Goal: Task Accomplishment & Management: Use online tool/utility

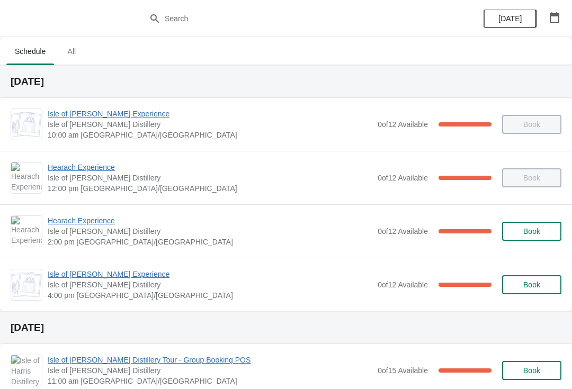
scroll to position [23, 0]
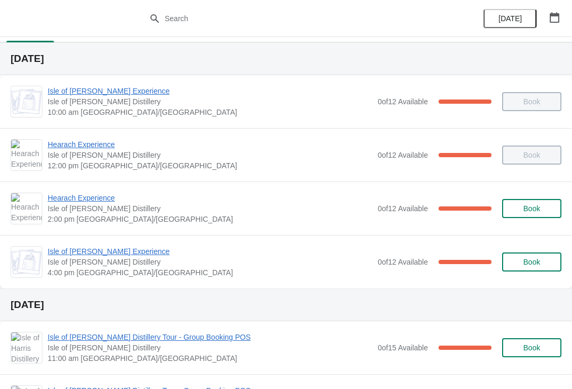
click at [96, 202] on span "Hearach Experience" at bounding box center [210, 198] width 324 height 11
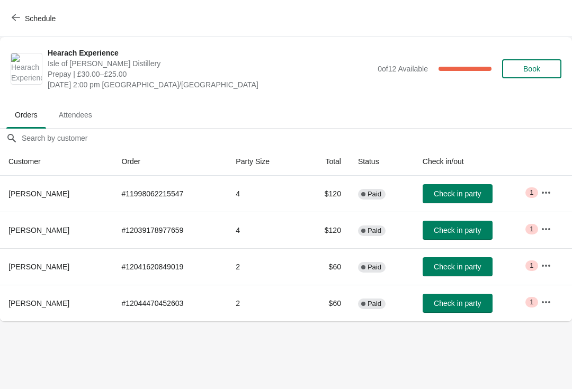
click at [468, 306] on span "Check in party" at bounding box center [457, 303] width 47 height 8
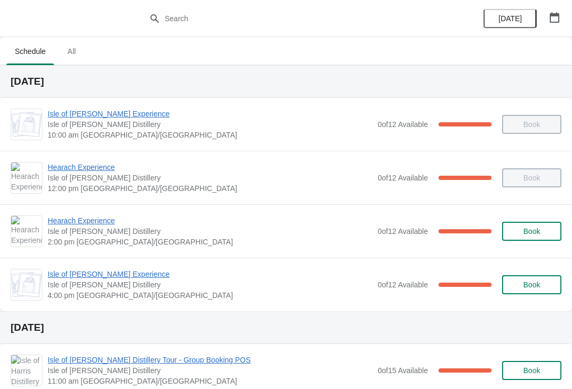
click at [84, 224] on span "Hearach Experience" at bounding box center [210, 220] width 324 height 11
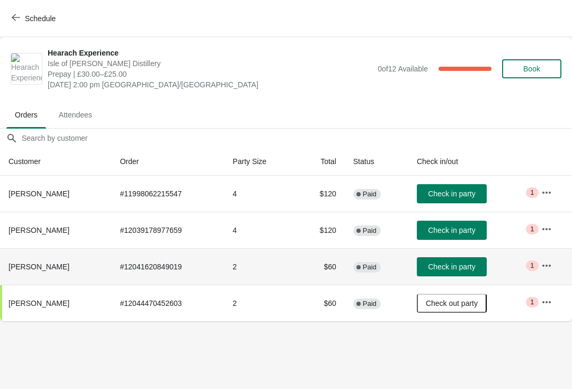
click at [445, 266] on span "Check in party" at bounding box center [451, 267] width 47 height 8
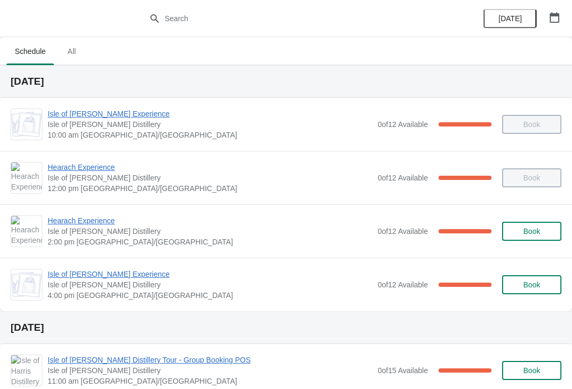
click at [67, 218] on span "Hearach Experience" at bounding box center [210, 220] width 324 height 11
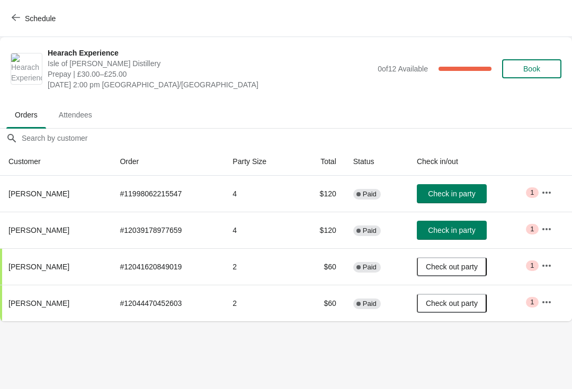
click at [445, 233] on span "Check in party" at bounding box center [451, 230] width 47 height 8
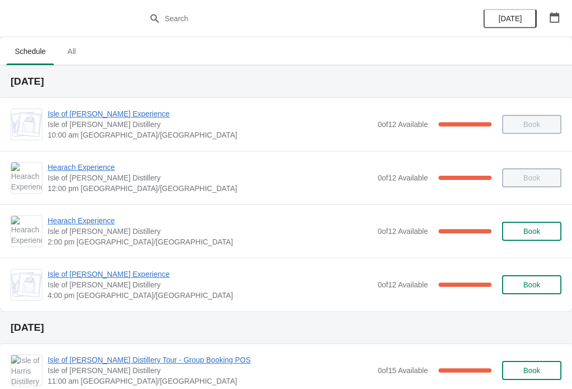
click at [87, 220] on span "Hearach Experience" at bounding box center [210, 220] width 324 height 11
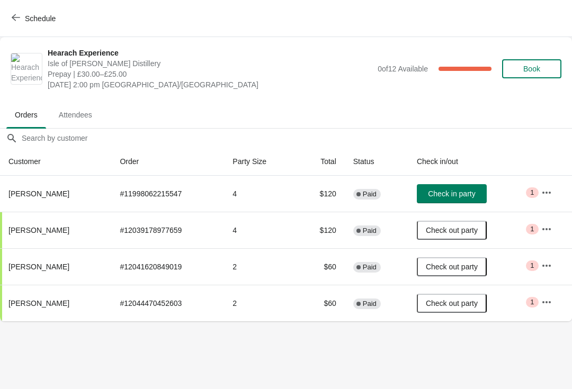
click at [454, 195] on span "Check in party" at bounding box center [451, 194] width 47 height 8
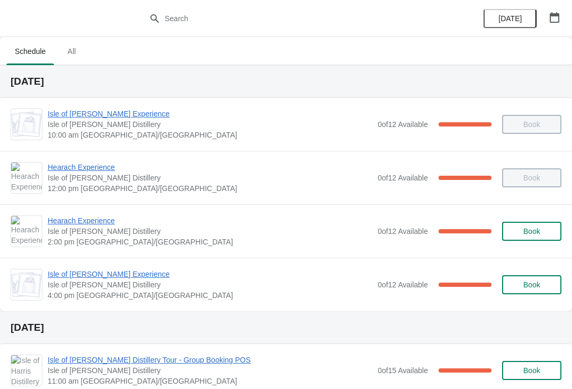
click at [88, 236] on span "Isle of [PERSON_NAME] Distillery" at bounding box center [210, 231] width 324 height 11
click at [90, 221] on span "Hearach Experience" at bounding box center [210, 220] width 324 height 11
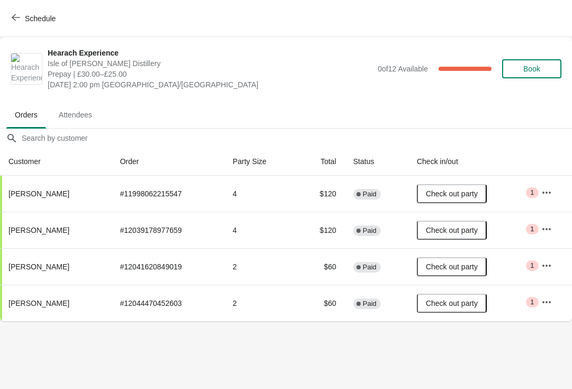
click at [26, 26] on button "Schedule" at bounding box center [34, 18] width 59 height 19
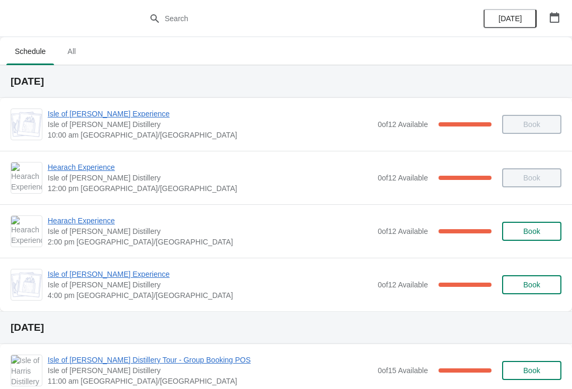
click at [103, 224] on span "Hearach Experience" at bounding box center [210, 220] width 324 height 11
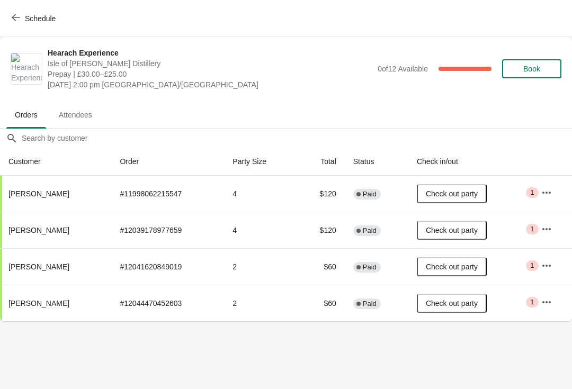
click at [24, 22] on span "Schedule" at bounding box center [35, 18] width 42 height 10
